Goal: Find specific page/section: Find specific page/section

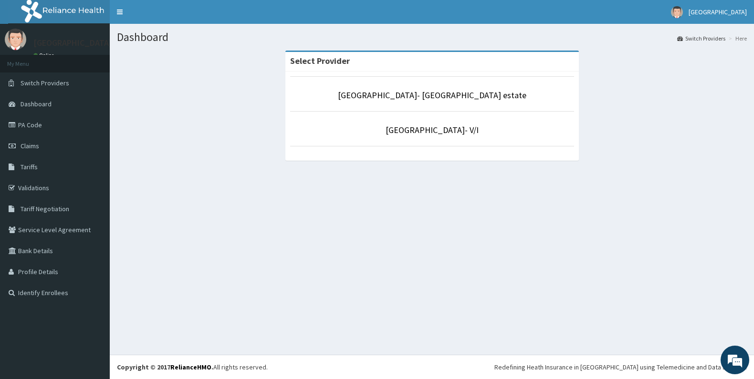
click at [382, 84] on li "[GEOGRAPHIC_DATA]- [GEOGRAPHIC_DATA] estate" at bounding box center [432, 93] width 284 height 35
click at [404, 99] on link "[GEOGRAPHIC_DATA]- [GEOGRAPHIC_DATA] estate" at bounding box center [432, 95] width 188 height 11
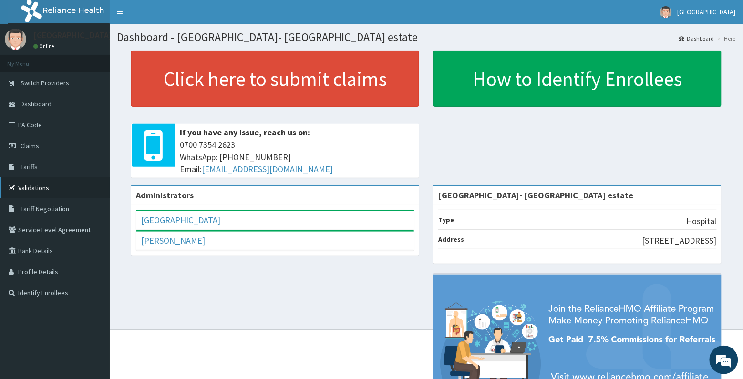
click at [34, 187] on link "Validations" at bounding box center [55, 188] width 110 height 21
